Goal: Transaction & Acquisition: Subscribe to service/newsletter

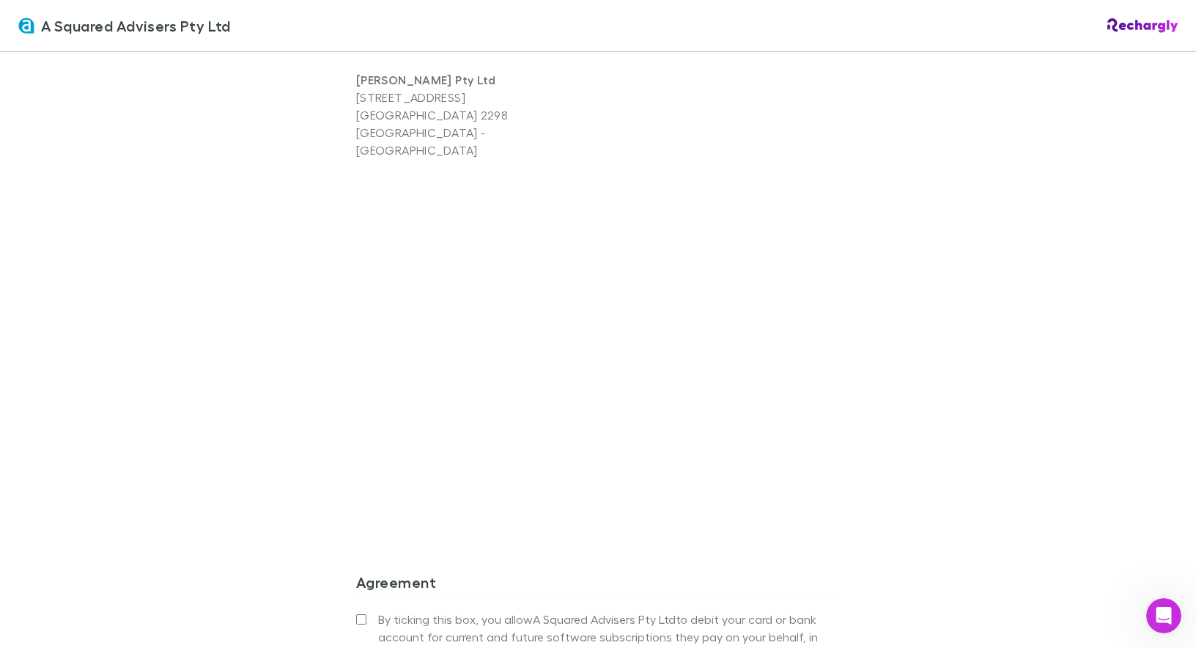
scroll to position [1179, 0]
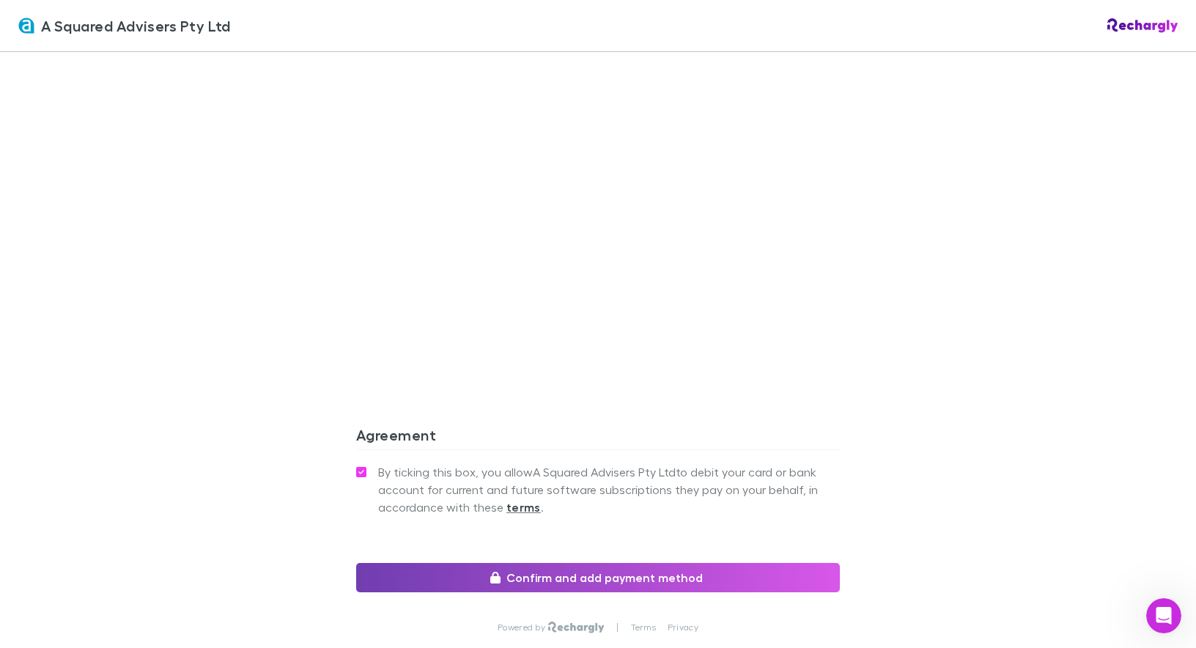
click at [554, 563] on button "Confirm and add payment method" at bounding box center [598, 577] width 484 height 29
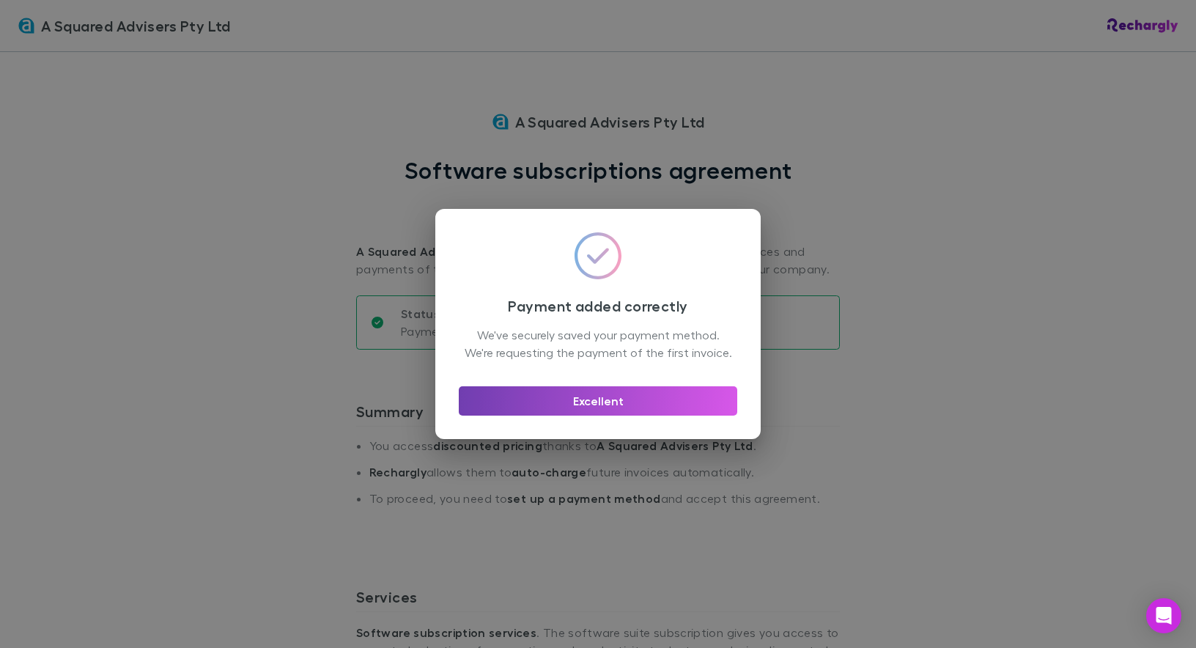
click at [610, 413] on button "Excellent" at bounding box center [598, 400] width 278 height 29
